Goal: Communication & Community: Share content

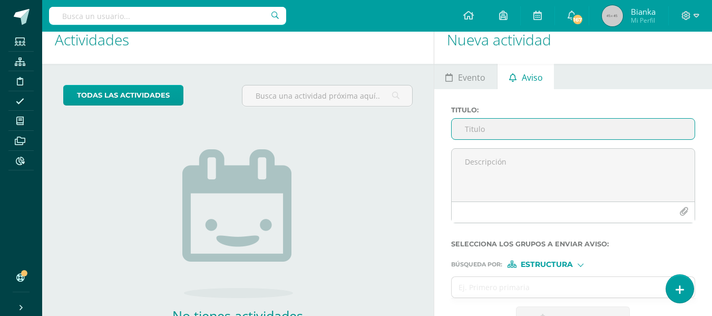
click at [487, 133] on input "Titulo :" at bounding box center [573, 129] width 243 height 21
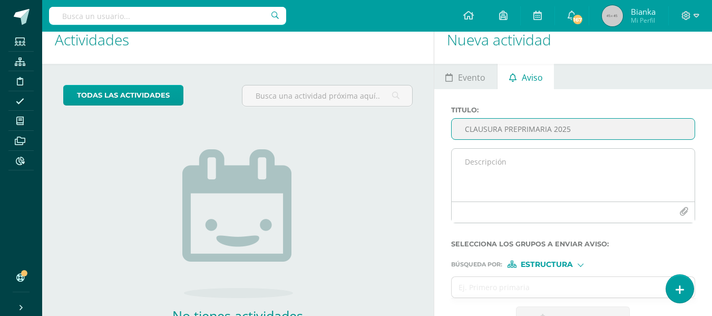
type input "CLAUSURA PREPRIMARIA 2025"
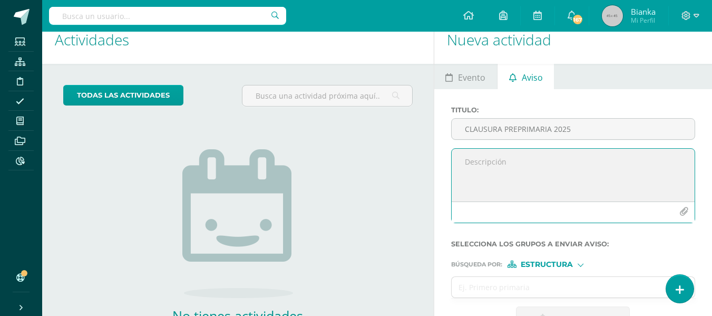
click at [486, 157] on textarea at bounding box center [573, 175] width 243 height 53
click at [557, 181] on textarea "Buenas tardes padres de familia. Les saludo deseando éxito en esta tarde de mié…" at bounding box center [573, 175] width 243 height 53
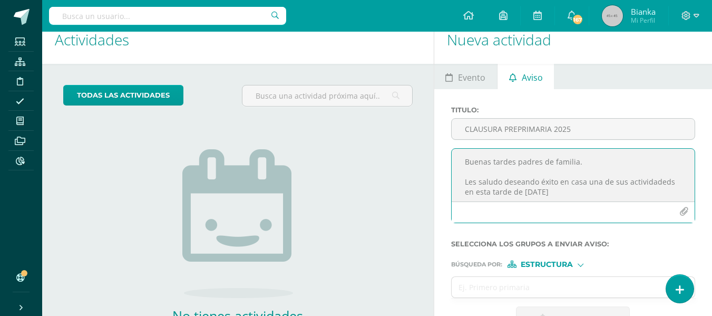
scroll to position [3, 0]
click at [640, 178] on textarea "Buenas tardes padres de familia. Les saludo deseando éxito en casa una de sus a…" at bounding box center [573, 175] width 243 height 53
click at [661, 179] on textarea "Buenas tardes padres de familia. Les saludo deseando éxito en casa una de sus a…" at bounding box center [573, 175] width 243 height 53
click at [595, 189] on textarea "Buenas tardes padres de familia. Les saludo deseando éxito en casa una de sus a…" at bounding box center [573, 175] width 243 height 53
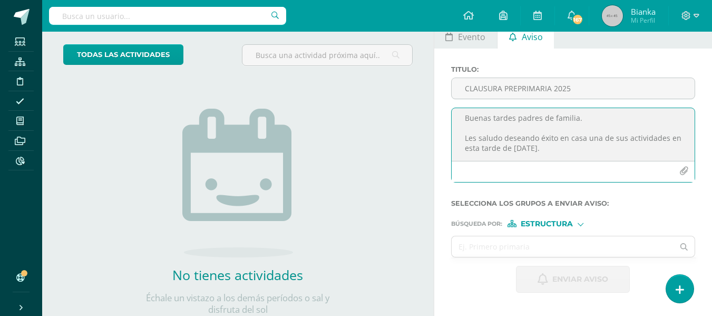
scroll to position [55, 0]
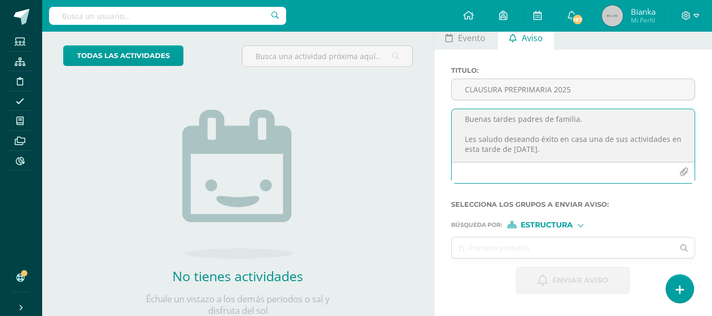
click at [682, 173] on icon "button" at bounding box center [684, 172] width 9 height 9
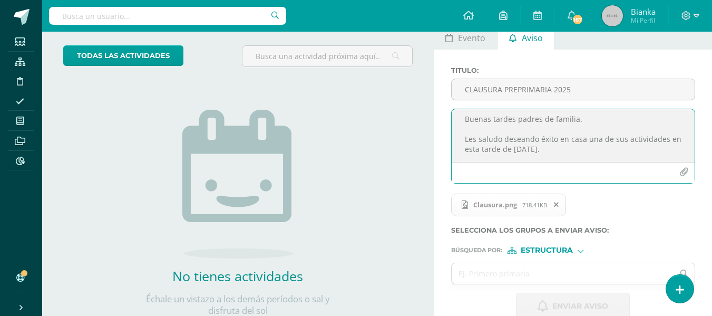
click at [574, 152] on textarea "Buenas tardes padres de familia. Les saludo deseando éxito en casa una de sus a…" at bounding box center [573, 135] width 243 height 53
click at [580, 141] on textarea "Buenas tardes padres de familia. Les saludo deseando éxito en casa una de sus a…" at bounding box center [573, 135] width 243 height 53
click at [580, 148] on textarea "Buenas tardes padres de familia. Les saludo deseando éxito en cada una de sus a…" at bounding box center [573, 135] width 243 height 53
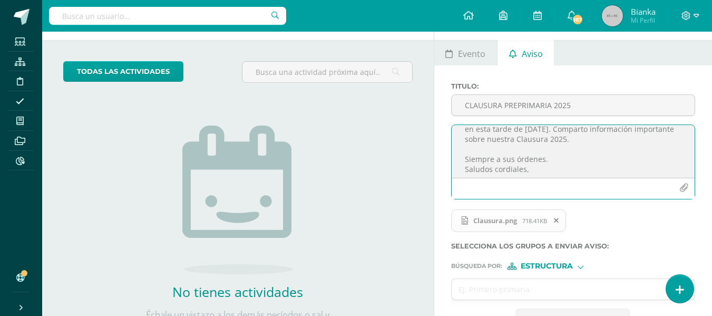
scroll to position [43, 0]
drag, startPoint x: 538, startPoint y: 170, endPoint x: 469, endPoint y: 168, distance: 68.6
click at [469, 168] on textarea "Buenas tardes padres de familia. Les saludo deseando éxito en cada una de sus a…" at bounding box center [573, 151] width 243 height 53
click at [474, 164] on textarea "Buenas tardes padres de familia. Les saludo deseando éxito en cada una de sus a…" at bounding box center [573, 151] width 243 height 53
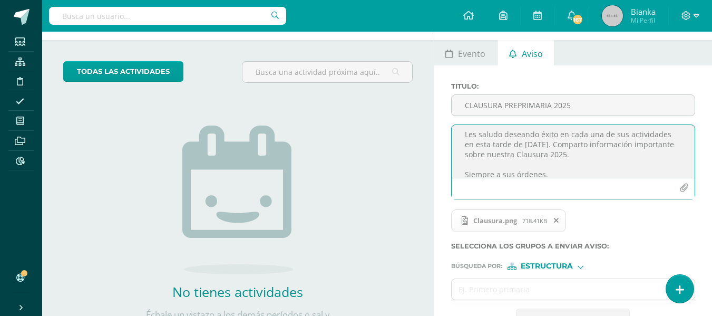
scroll to position [24, 0]
click at [547, 163] on textarea "Buenas tardes padres de familia. Les saludo deseando éxito en cada una de sus a…" at bounding box center [573, 151] width 243 height 53
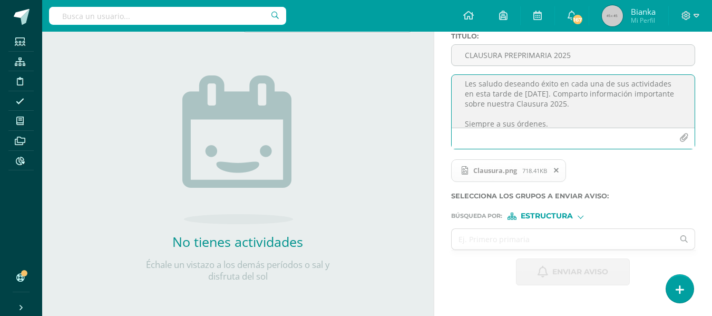
click at [615, 105] on textarea "Buenas tardes padres de familia. Les saludo deseando éxito en cada una de sus a…" at bounding box center [573, 101] width 243 height 53
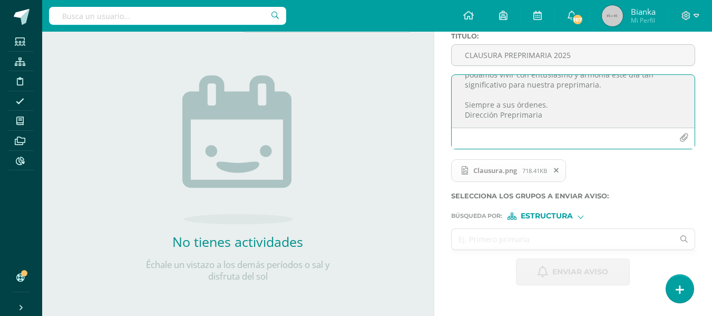
type textarea "Buenas tardes padres de familia. Les saludo deseando éxito en cada una de sus a…"
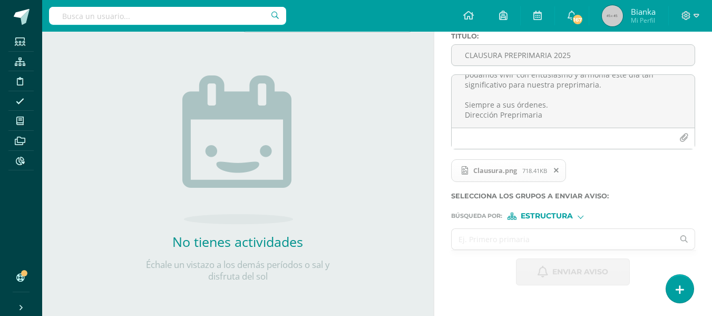
click at [572, 239] on input "text" at bounding box center [563, 239] width 222 height 21
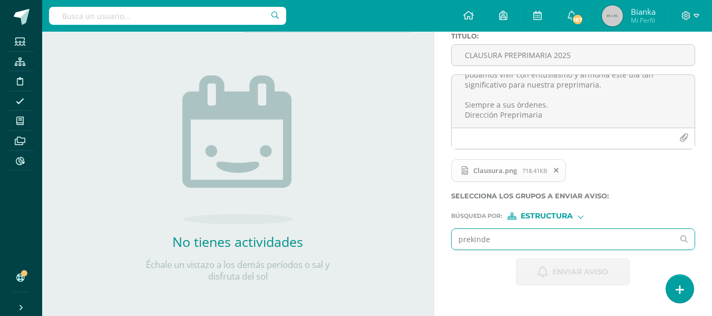
type input "prekinder"
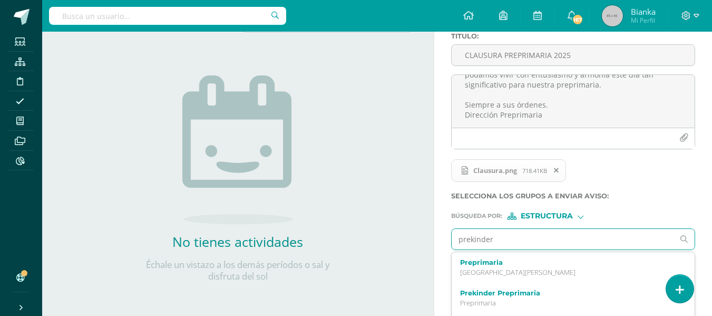
scroll to position [120, 0]
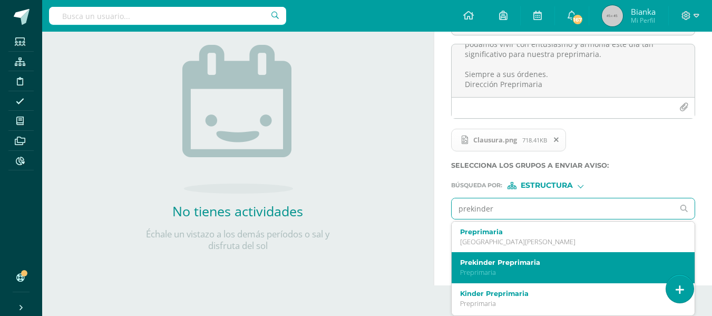
click at [535, 255] on div "Prekinder Preprimaria Preprimaria" at bounding box center [573, 267] width 243 height 31
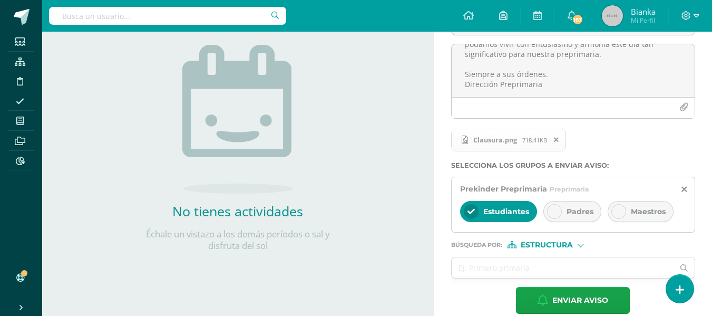
click at [553, 208] on icon at bounding box center [554, 211] width 7 height 7
click at [506, 209] on span "Estudiantes" at bounding box center [506, 211] width 46 height 9
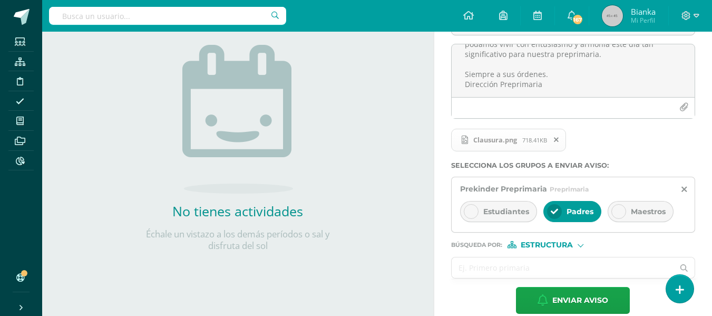
click at [500, 268] on input "text" at bounding box center [563, 267] width 222 height 21
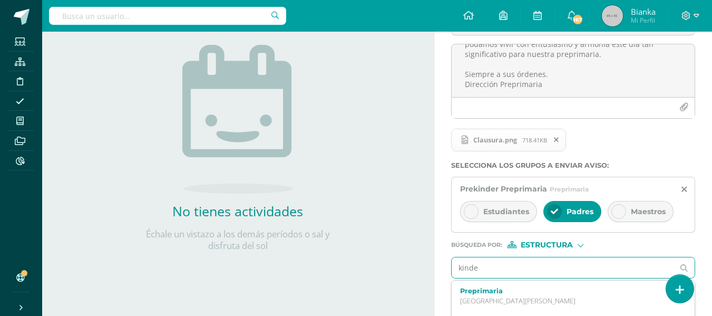
type input "kinder"
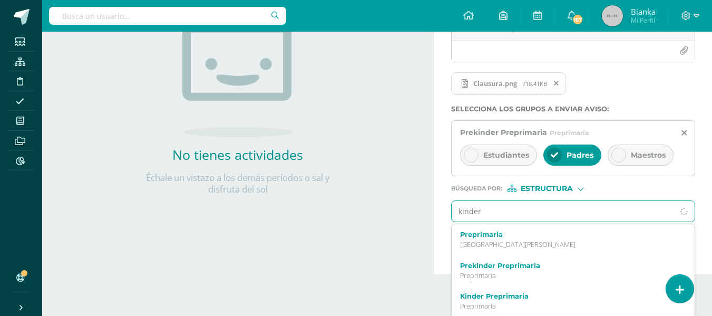
scroll to position [179, 0]
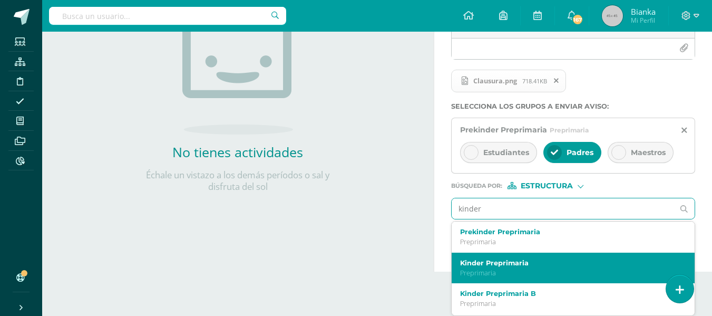
click at [494, 264] on label "Kinder Preprimaria" at bounding box center [568, 263] width 217 height 8
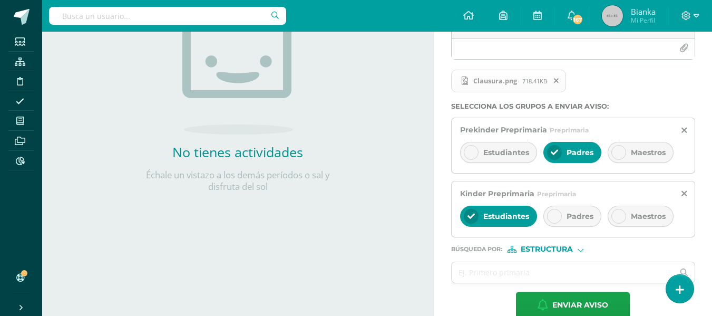
click at [547, 214] on div at bounding box center [554, 216] width 15 height 15
click at [506, 212] on span "Estudiantes" at bounding box center [506, 215] width 46 height 9
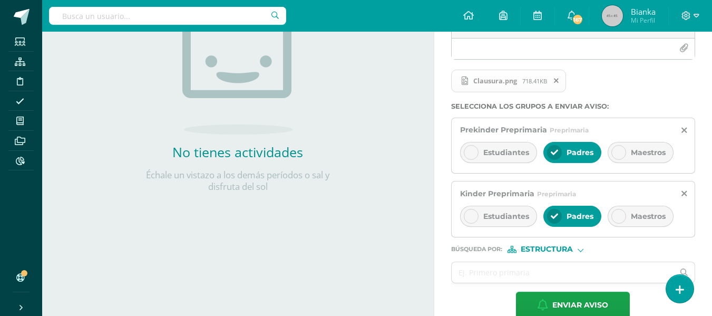
scroll to position [199, 0]
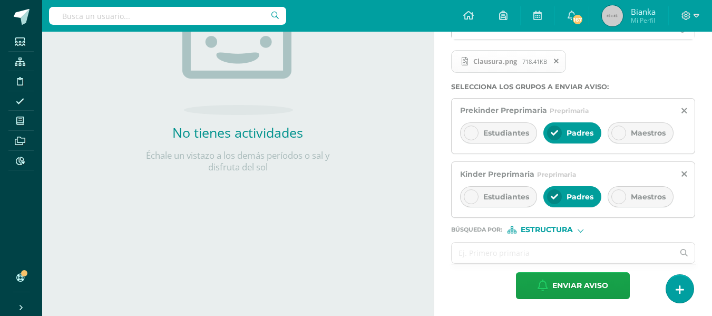
click at [508, 248] on input "text" at bounding box center [563, 252] width 222 height 21
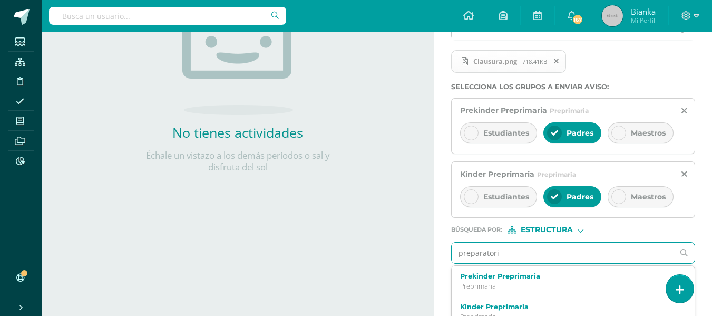
type input "preparatoria"
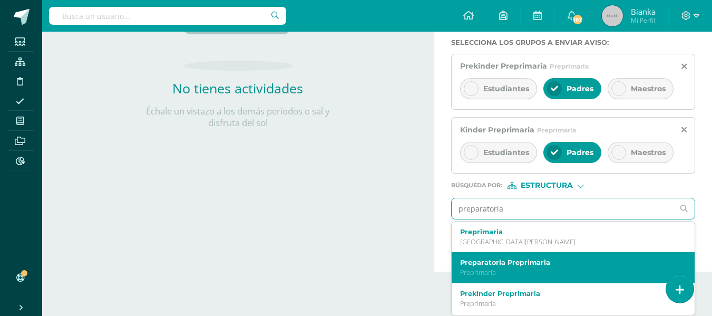
click at [522, 266] on label "Preparatoria Preprimaria" at bounding box center [568, 262] width 217 height 8
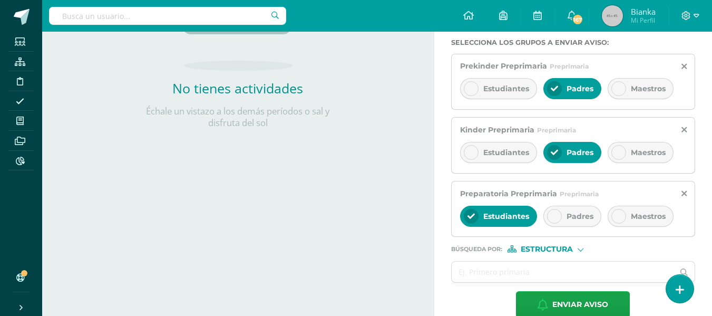
click at [551, 207] on div "Padres" at bounding box center [573, 216] width 58 height 21
click at [489, 219] on span "Estudiantes" at bounding box center [506, 215] width 46 height 9
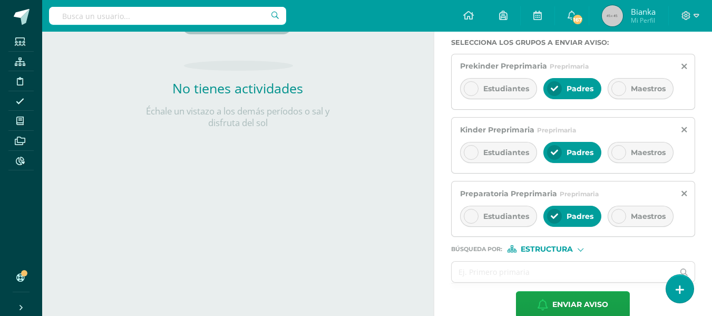
click at [512, 286] on form "Titulo : CLAUSURA PREPRIMARIA 2025 Buenas tardes padres de familia. Les saludo …" at bounding box center [573, 98] width 244 height 439
click at [504, 273] on input "text" at bounding box center [563, 271] width 222 height 21
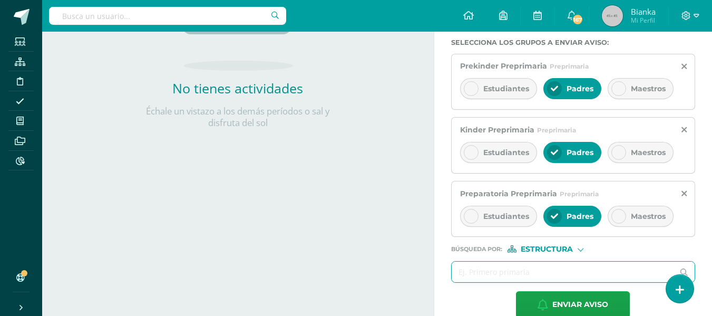
scroll to position [262, 0]
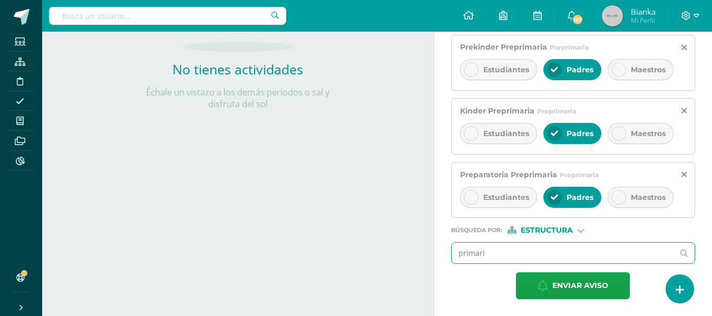
type input "primaria"
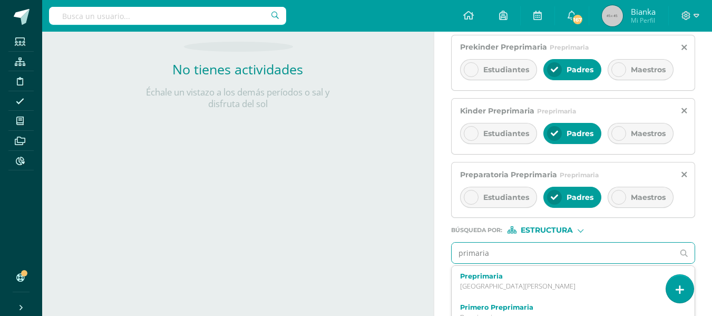
scroll to position [306, 0]
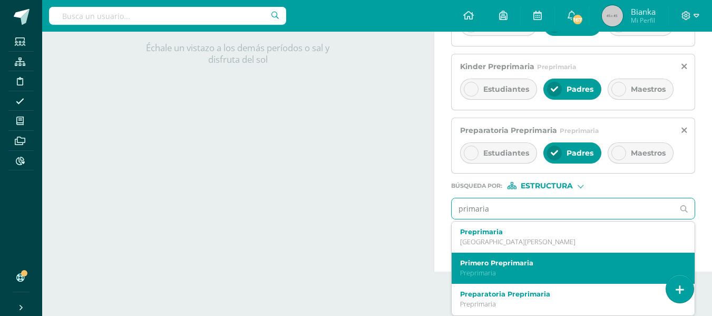
click at [489, 259] on label "Primero Preprimaria" at bounding box center [568, 263] width 217 height 8
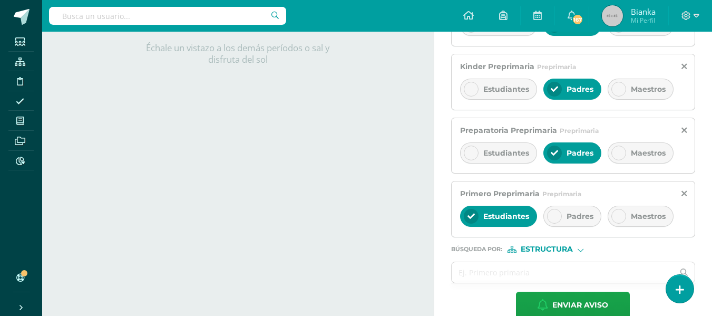
click at [554, 216] on icon at bounding box center [554, 215] width 7 height 7
click at [511, 216] on span "Estudiantes" at bounding box center [506, 215] width 46 height 9
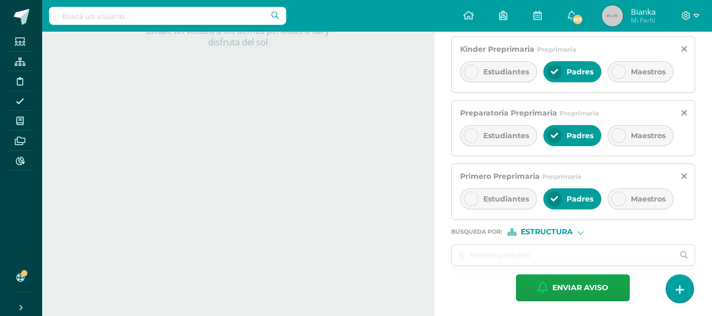
scroll to position [326, 0]
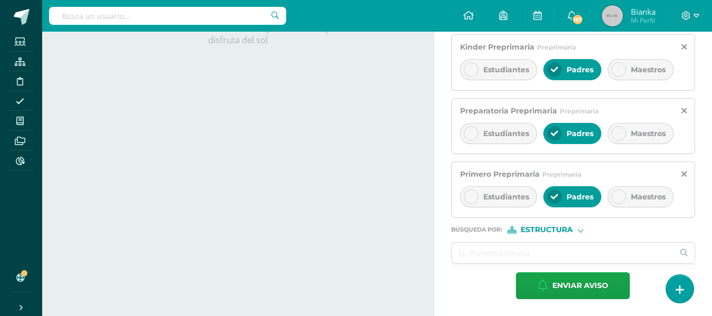
click at [572, 230] on span "Estructura" at bounding box center [547, 230] width 52 height 6
click at [526, 258] on icon at bounding box center [524, 257] width 7 height 7
click at [526, 258] on input "text" at bounding box center [563, 252] width 222 height 21
type input "carmen"
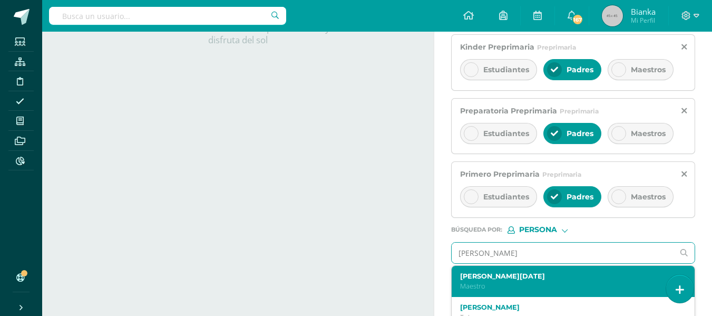
click at [518, 276] on label "Carmen Lucia Soto" at bounding box center [568, 276] width 217 height 8
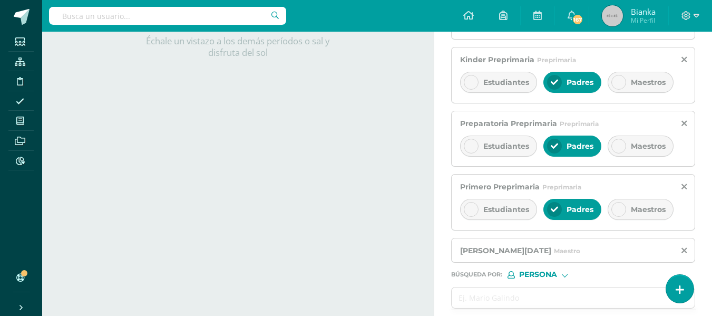
scroll to position [358, 0]
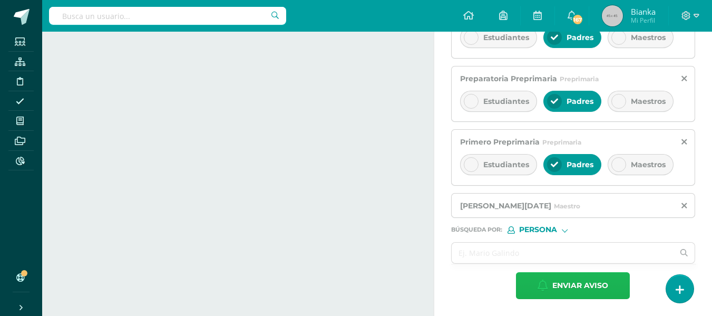
click at [571, 288] on span "Enviar aviso" at bounding box center [580, 286] width 56 height 26
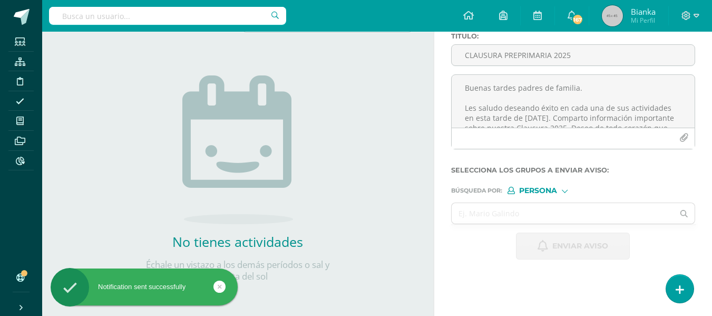
scroll to position [90, 0]
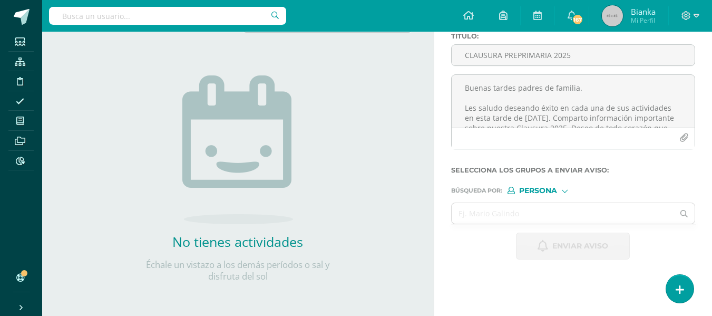
click at [141, 21] on input "text" at bounding box center [167, 16] width 237 height 18
type input "m"
type input "aime cano"
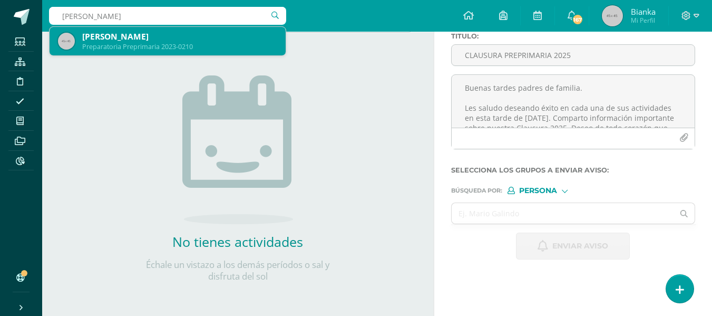
click at [145, 42] on div "Preparatoria Preprimaria 2023-0210" at bounding box center [179, 46] width 195 height 9
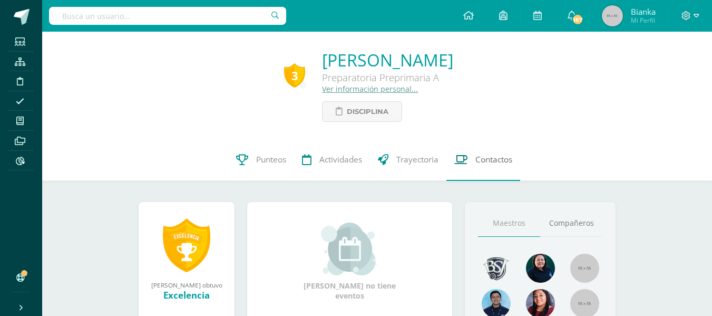
click at [507, 159] on span "Contactos" at bounding box center [494, 159] width 37 height 11
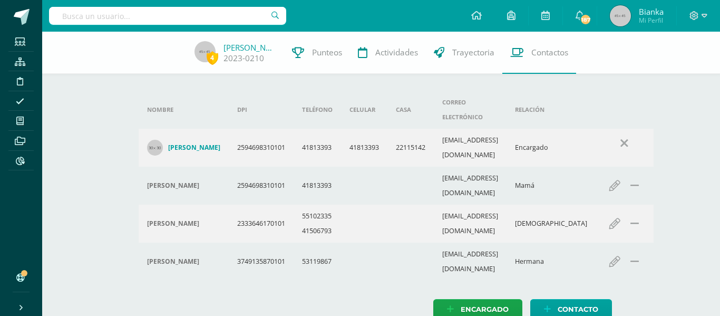
click at [199, 17] on input "text" at bounding box center [167, 16] width 237 height 18
click at [199, 17] on input "J" at bounding box center [167, 16] width 237 height 18
type input "Javier pocon"
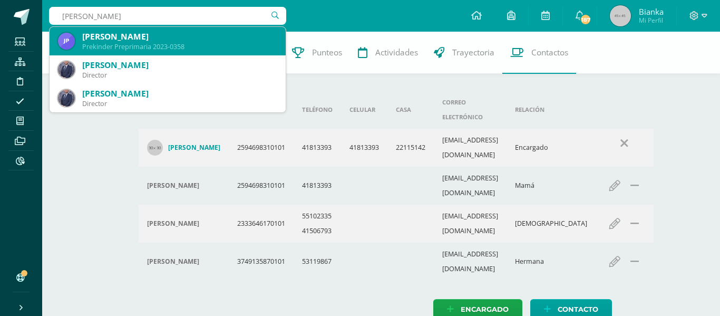
click at [191, 51] on div "Prekinder Preprimaria 2023-0358" at bounding box center [179, 46] width 195 height 9
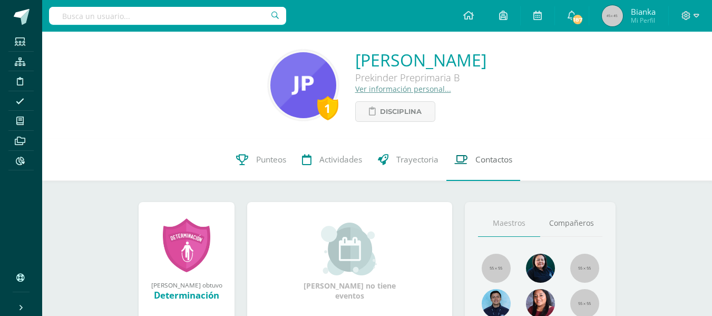
click at [491, 157] on span "Contactos" at bounding box center [494, 159] width 37 height 11
